Goal: Transaction & Acquisition: Purchase product/service

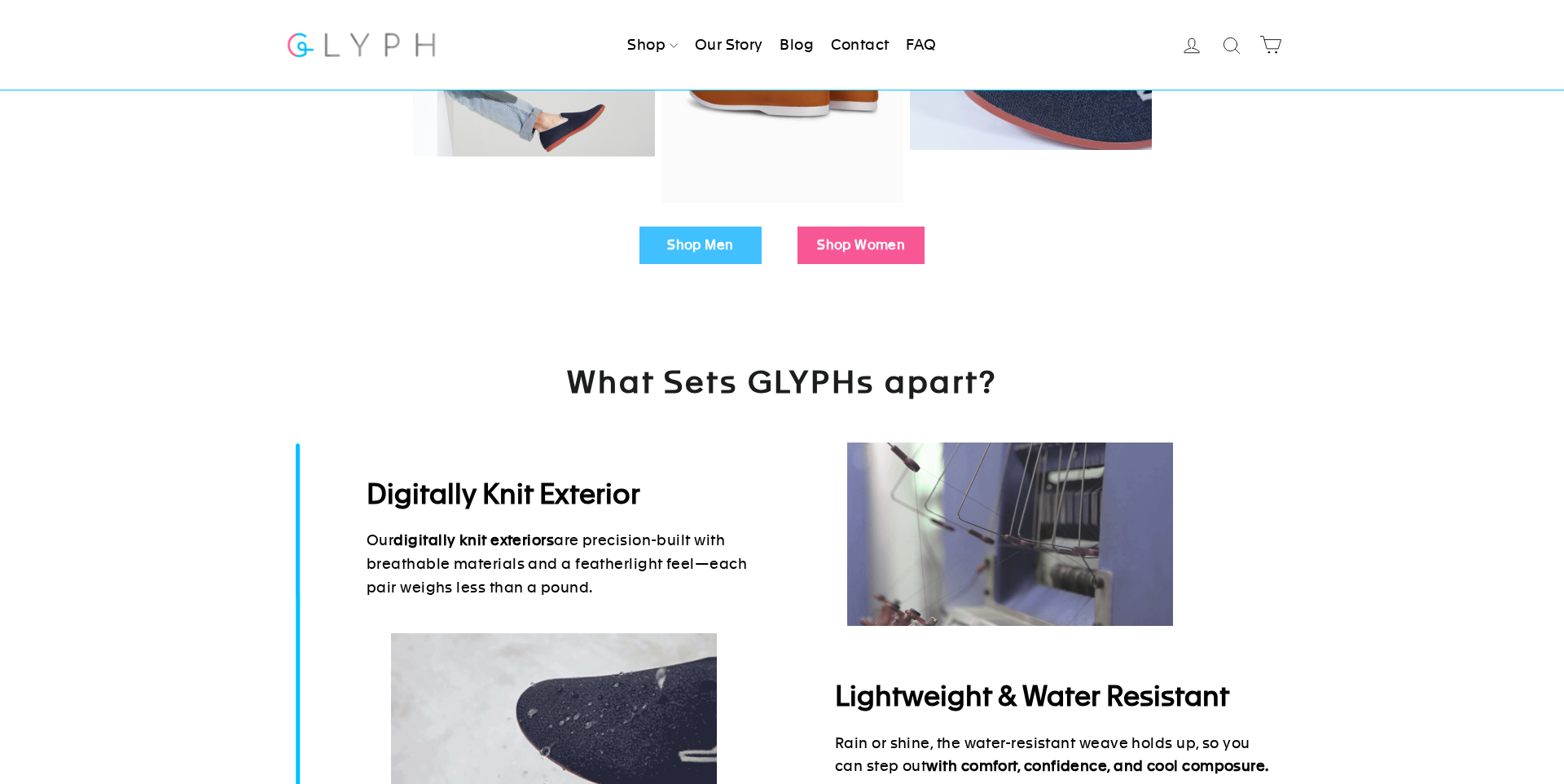
scroll to position [418, 0]
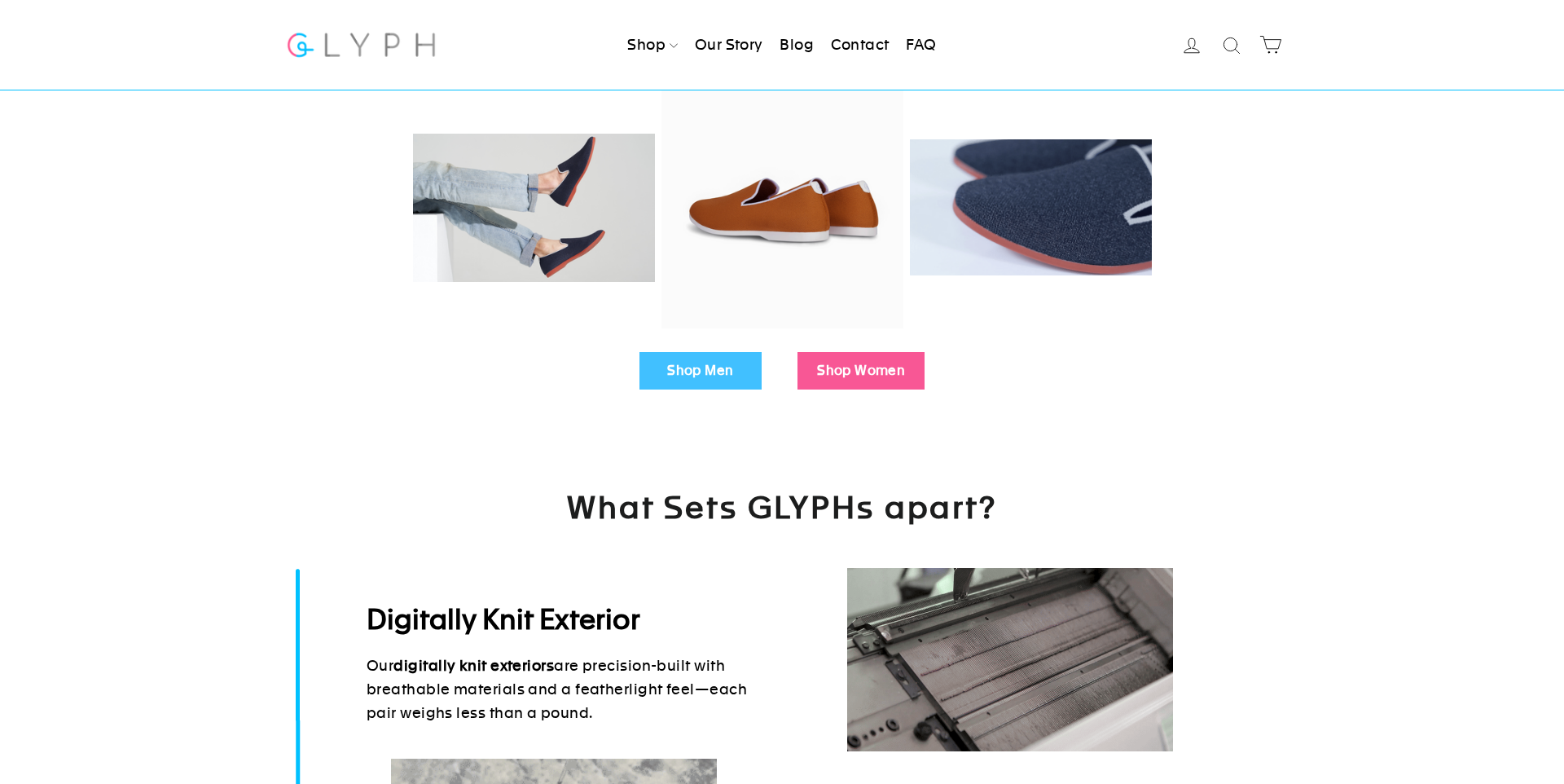
click at [705, 353] on link "Shop Men" at bounding box center [700, 370] width 122 height 37
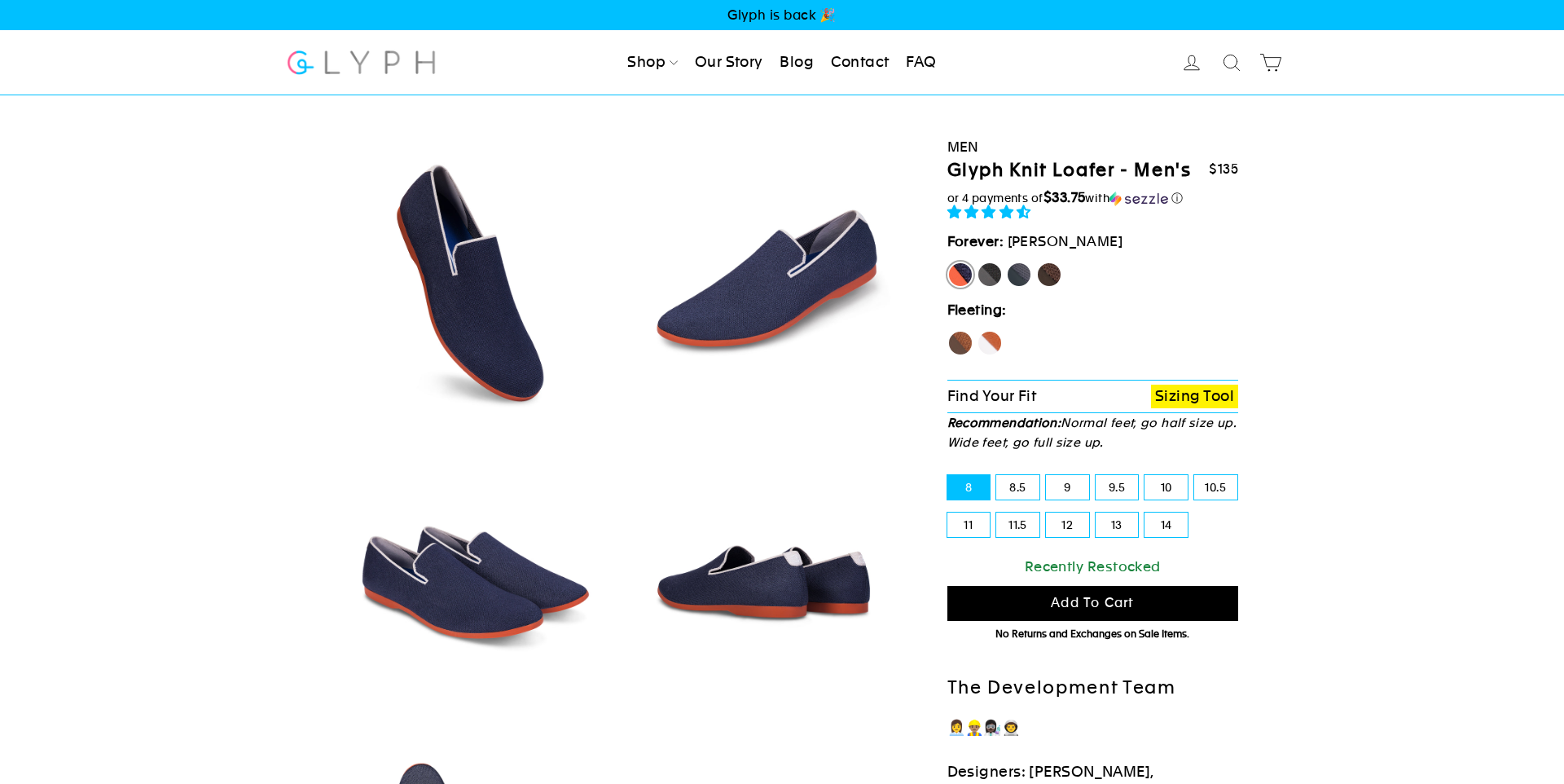
select select "highest-rating"
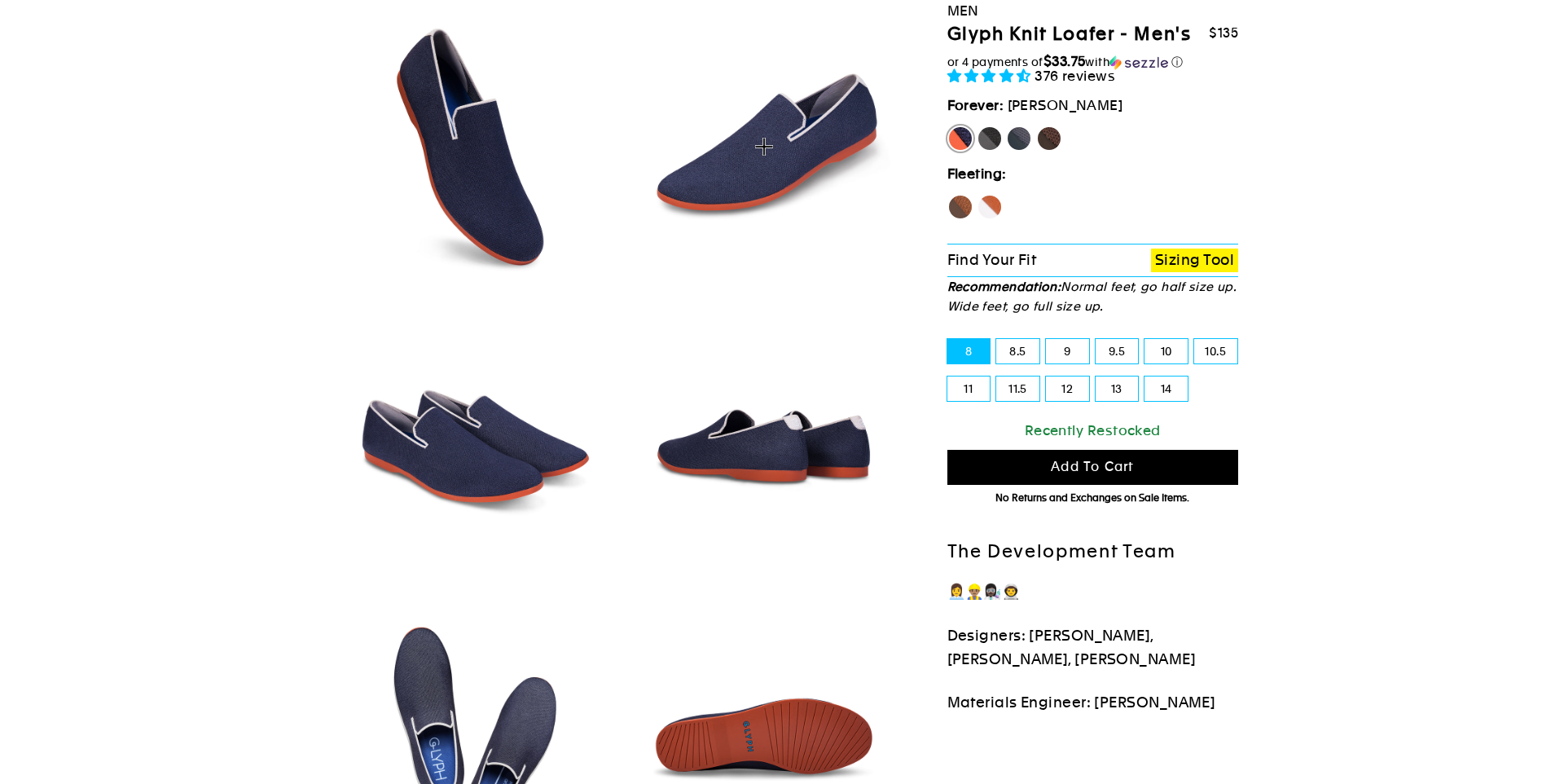
scroll to position [128, 0]
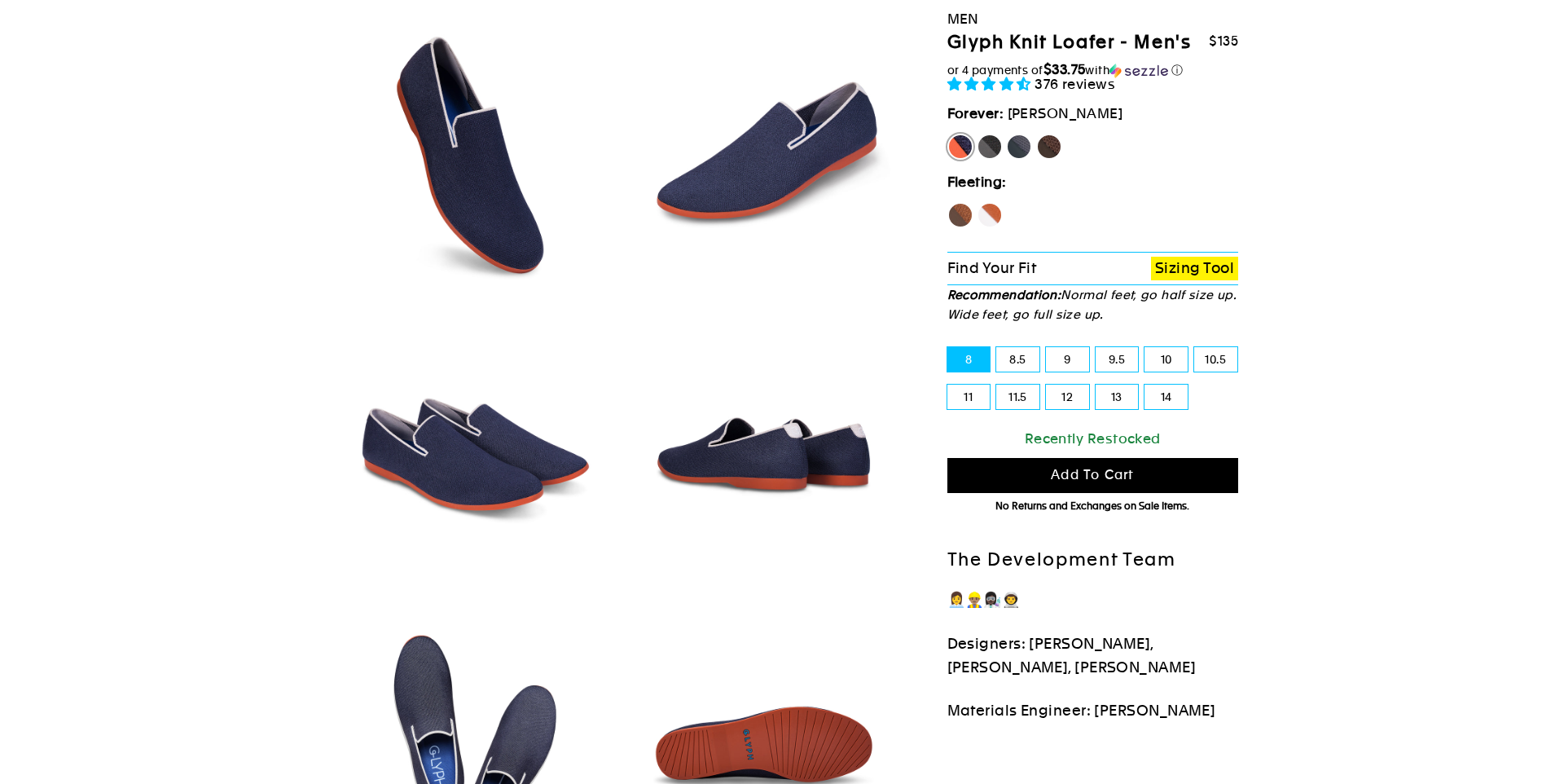
click at [994, 139] on label "Panther" at bounding box center [989, 146] width 26 height 26
click at [977, 134] on input "Panther" at bounding box center [977, 134] width 1 height 1
radio input "true"
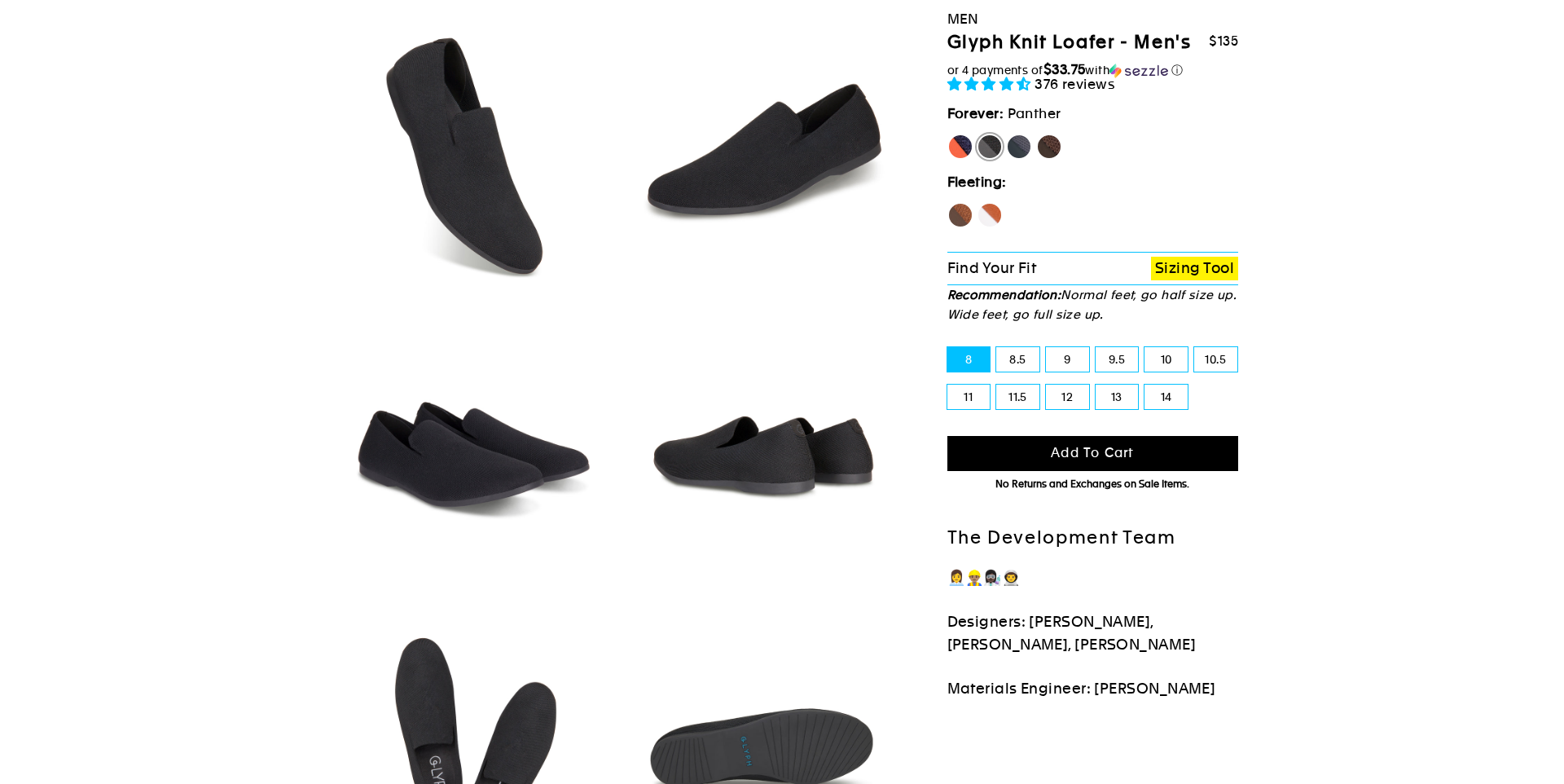
click at [1011, 149] on label "Rhino" at bounding box center [1019, 146] width 26 height 26
click at [1007, 134] on input "Rhino" at bounding box center [1006, 134] width 1 height 1
radio input "true"
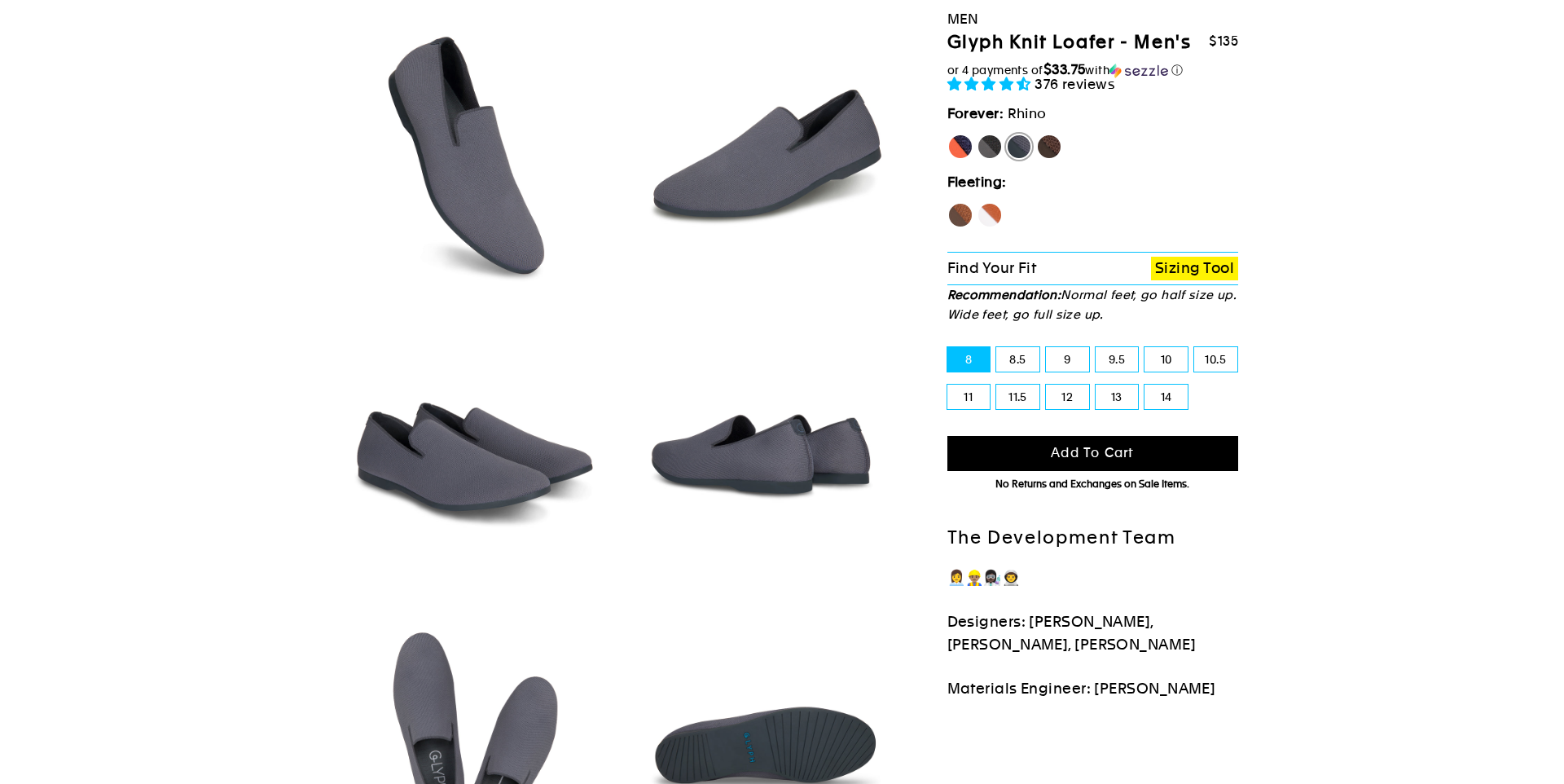
click at [1051, 149] on label "Mustang" at bounding box center [1049, 146] width 26 height 26
click at [1037, 134] on input "Mustang" at bounding box center [1036, 134] width 1 height 1
radio input "true"
